Goal: Task Accomplishment & Management: Use online tool/utility

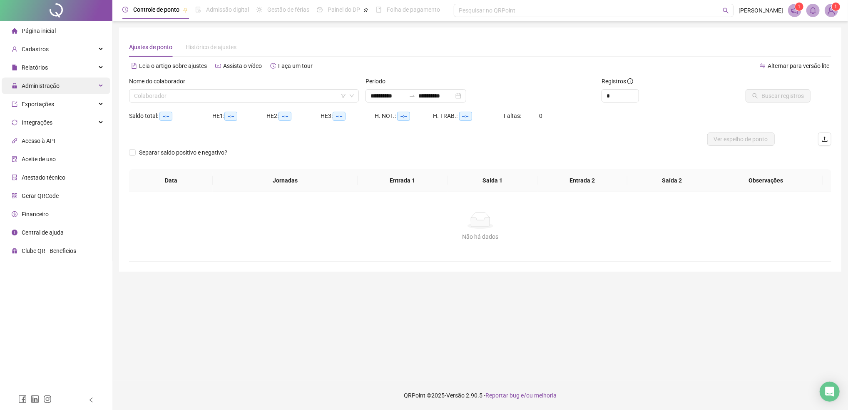
click at [46, 85] on span "Administração" at bounding box center [41, 85] width 38 height 7
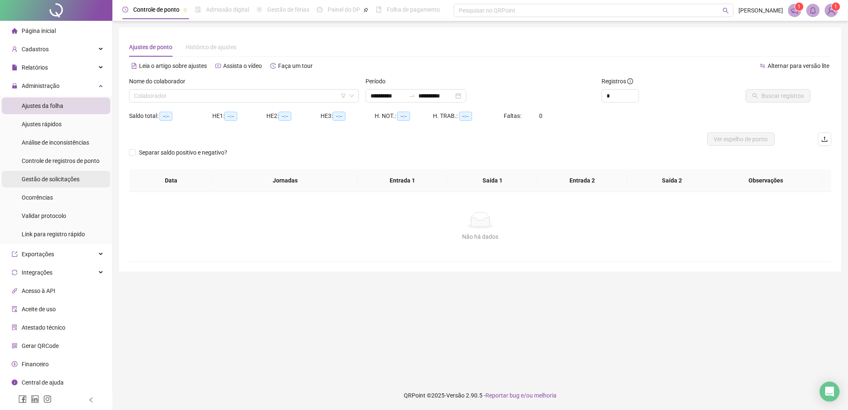
click at [64, 180] on span "Gestão de solicitações" at bounding box center [51, 179] width 58 height 7
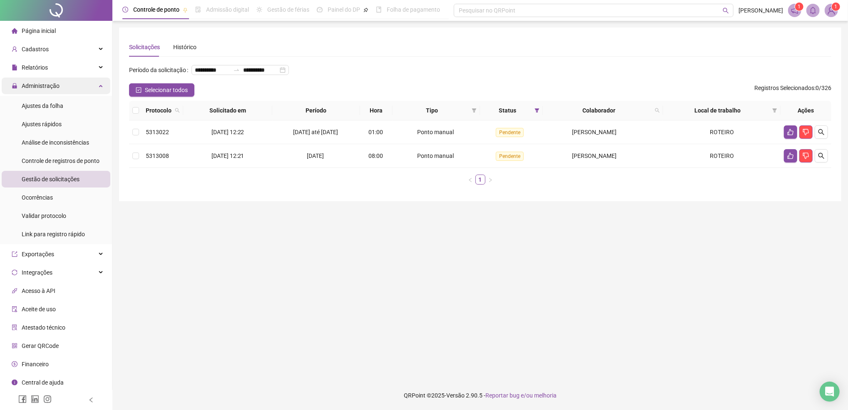
click at [44, 84] on span "Administração" at bounding box center [41, 85] width 38 height 7
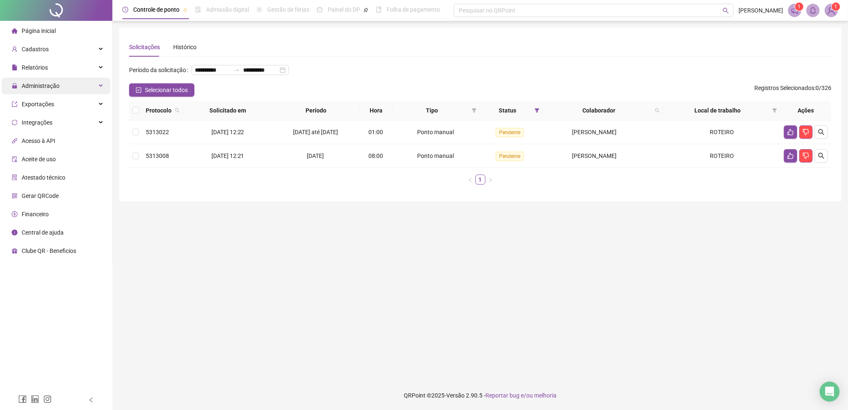
click at [45, 86] on span "Administração" at bounding box center [41, 85] width 38 height 7
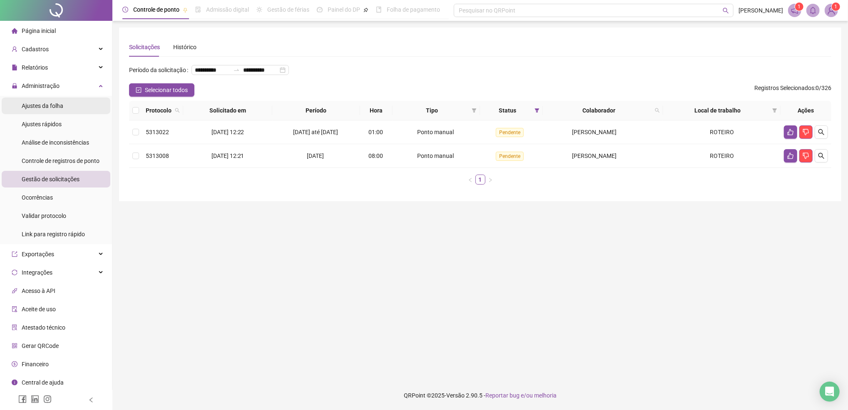
click at [40, 106] on span "Ajustes da folha" at bounding box center [43, 105] width 42 height 7
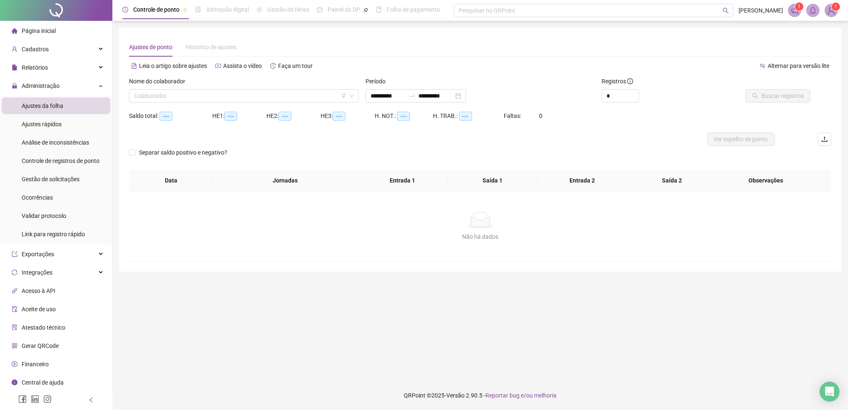
type input "**********"
click at [225, 87] on div "Nome do colaborador" at bounding box center [244, 83] width 230 height 12
click at [198, 94] on input "search" at bounding box center [240, 95] width 212 height 12
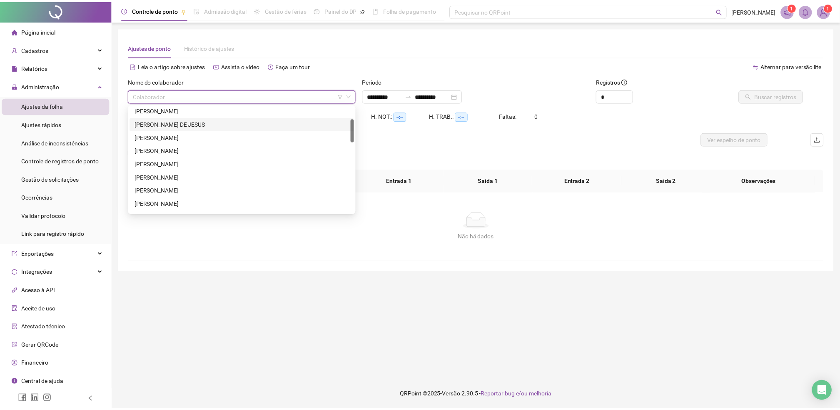
scroll to position [111, 0]
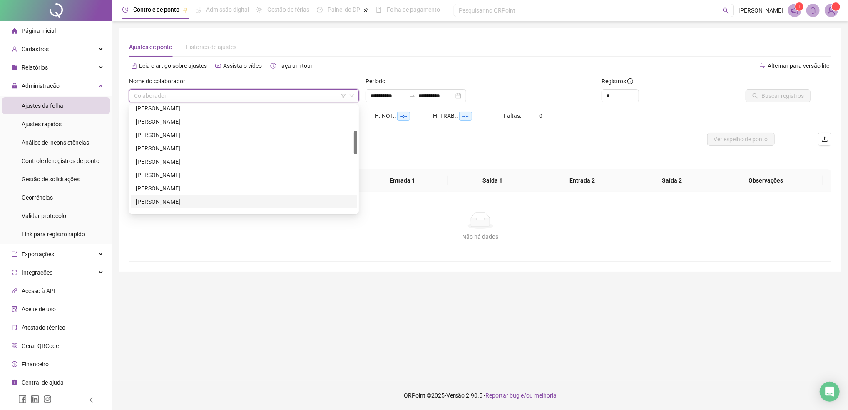
click at [191, 199] on div "[PERSON_NAME]" at bounding box center [244, 201] width 216 height 9
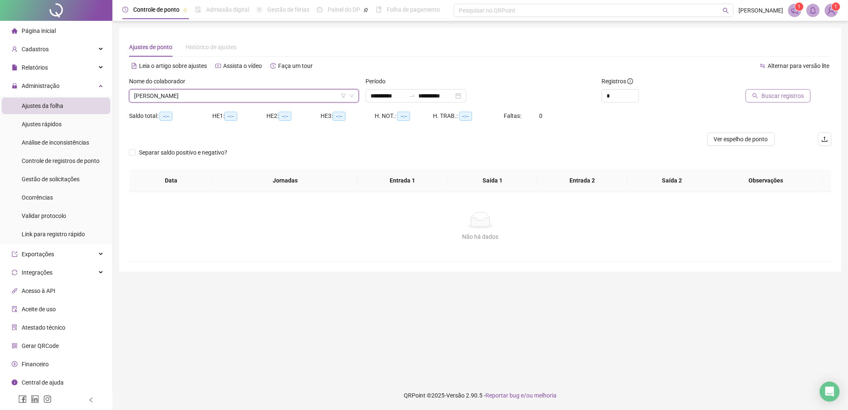
click at [773, 94] on span "Buscar registros" at bounding box center [782, 95] width 42 height 9
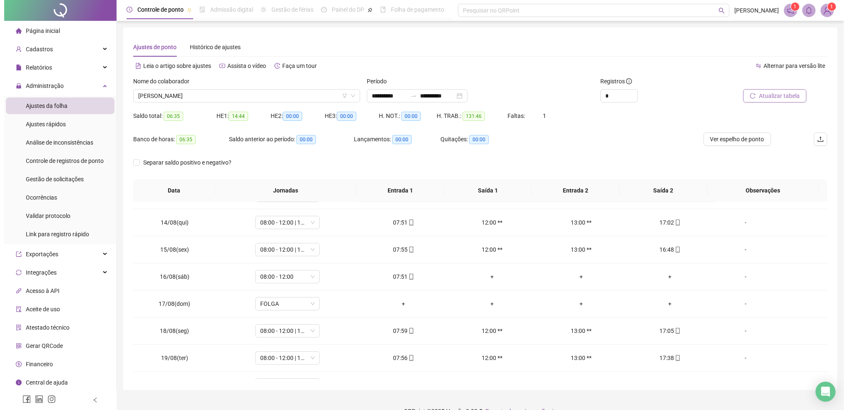
scroll to position [364, 0]
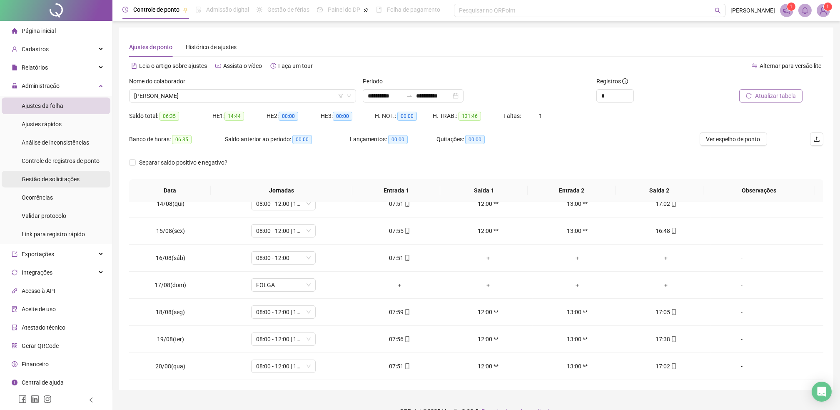
click at [52, 181] on span "Gestão de solicitações" at bounding box center [51, 179] width 58 height 7
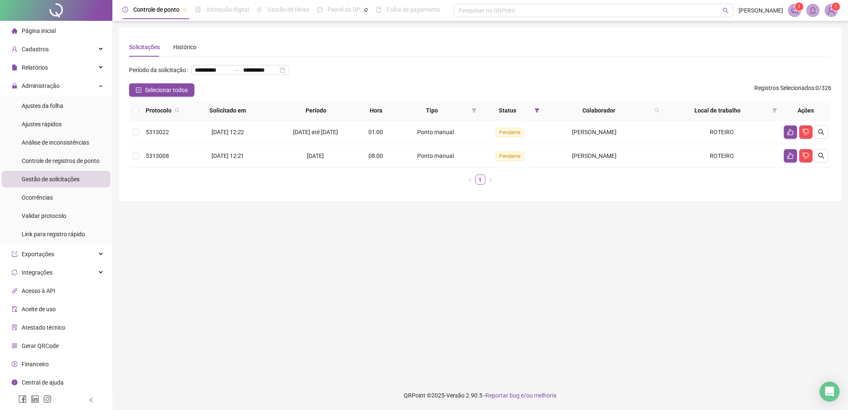
click at [403, 292] on main "**********" at bounding box center [480, 200] width 722 height 346
click at [43, 85] on span "Administração" at bounding box center [41, 85] width 38 height 7
